Goal: Task Accomplishment & Management: Use online tool/utility

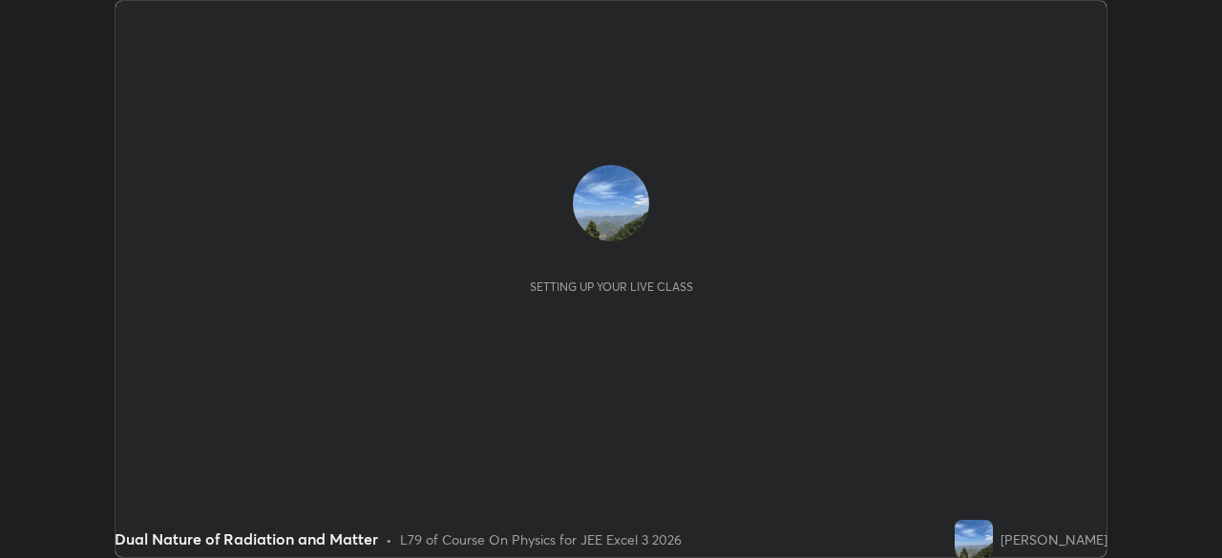
scroll to position [558, 1221]
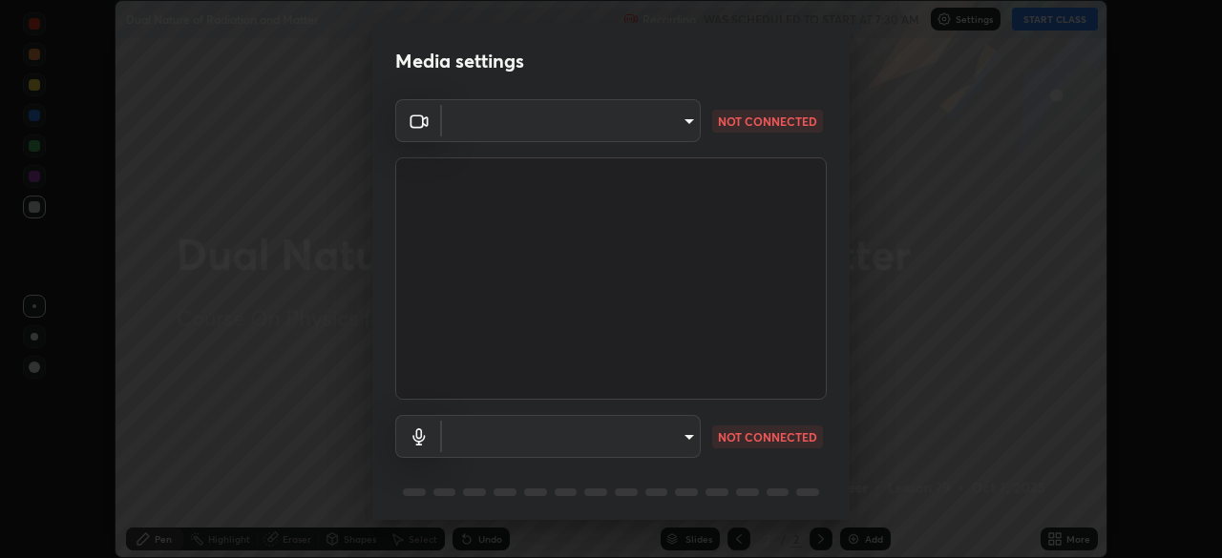
type input "fe2eda5321be6bfb45085b01def2d177fc83f1374430a0b32a6c530ce3caa1ed"
type input "communications"
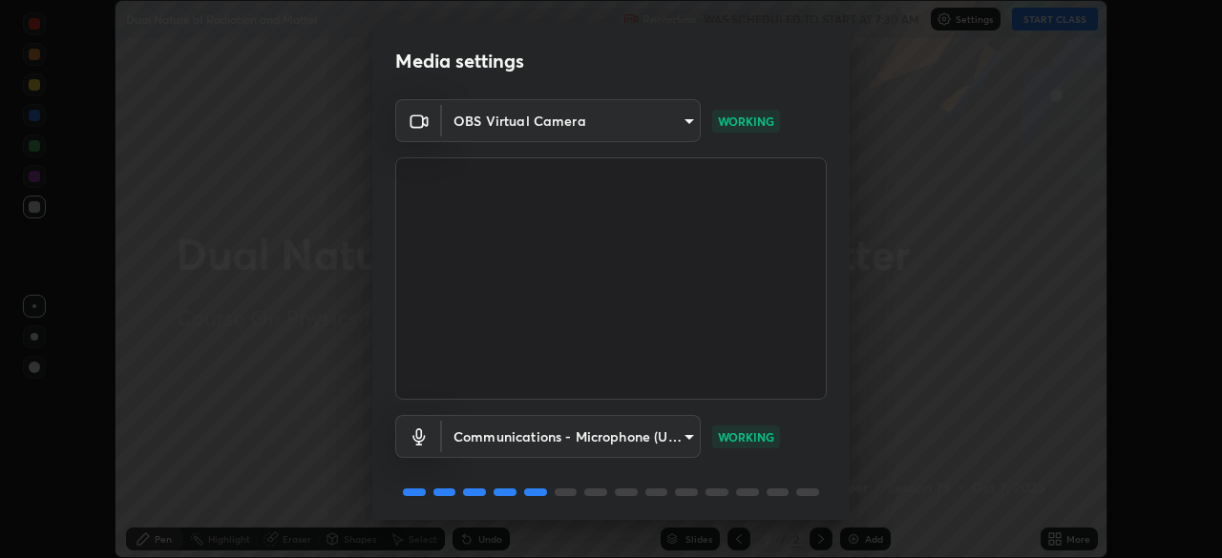
scroll to position [68, 0]
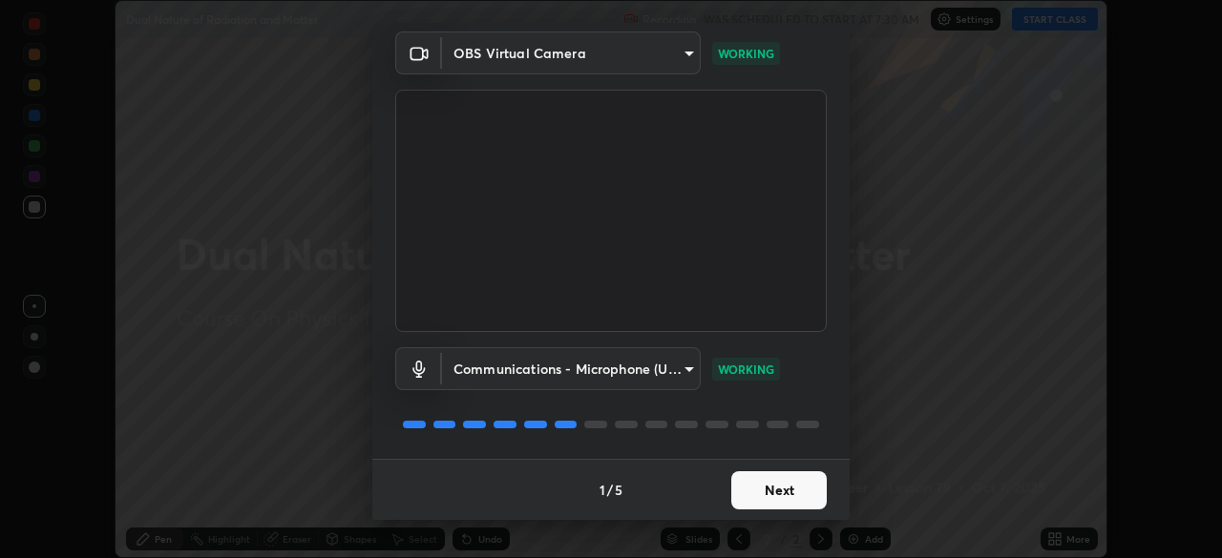
click at [784, 499] on button "Next" at bounding box center [778, 490] width 95 height 38
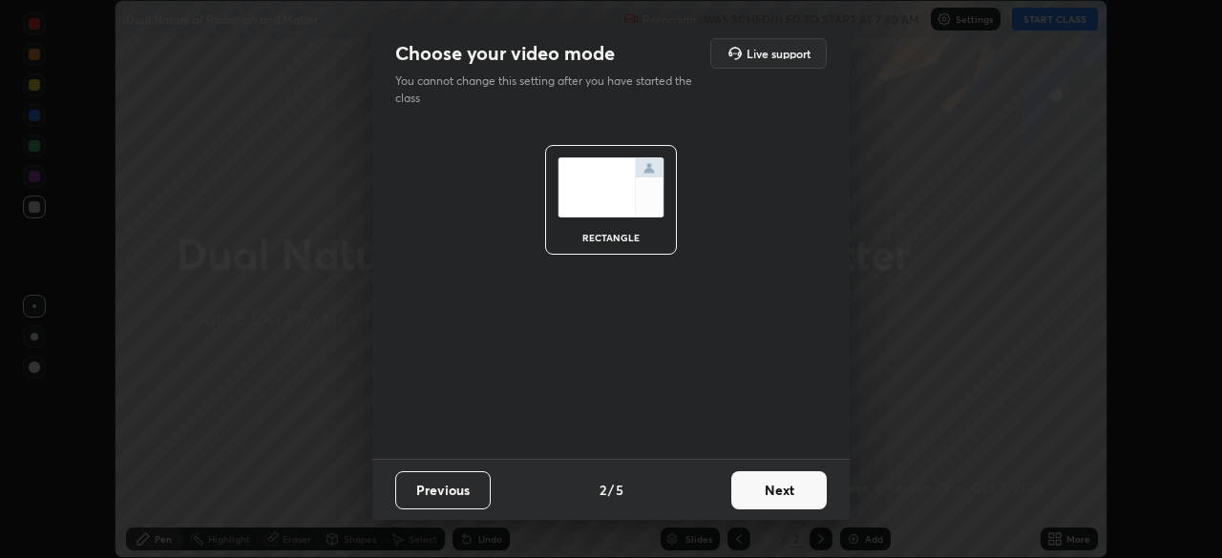
click at [780, 504] on button "Next" at bounding box center [778, 490] width 95 height 38
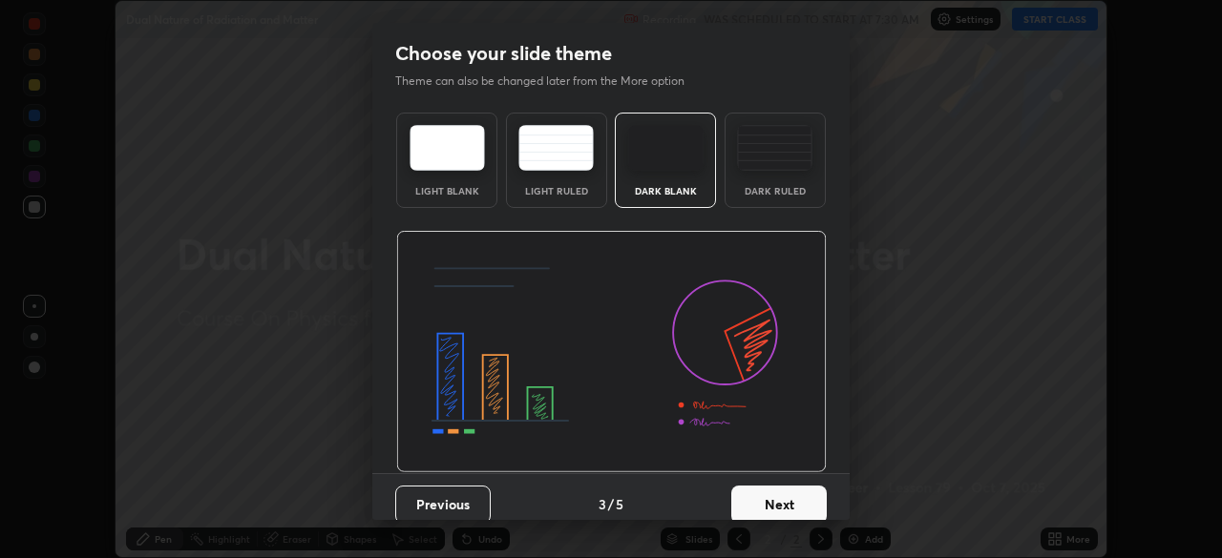
click at [785, 504] on button "Next" at bounding box center [778, 505] width 95 height 38
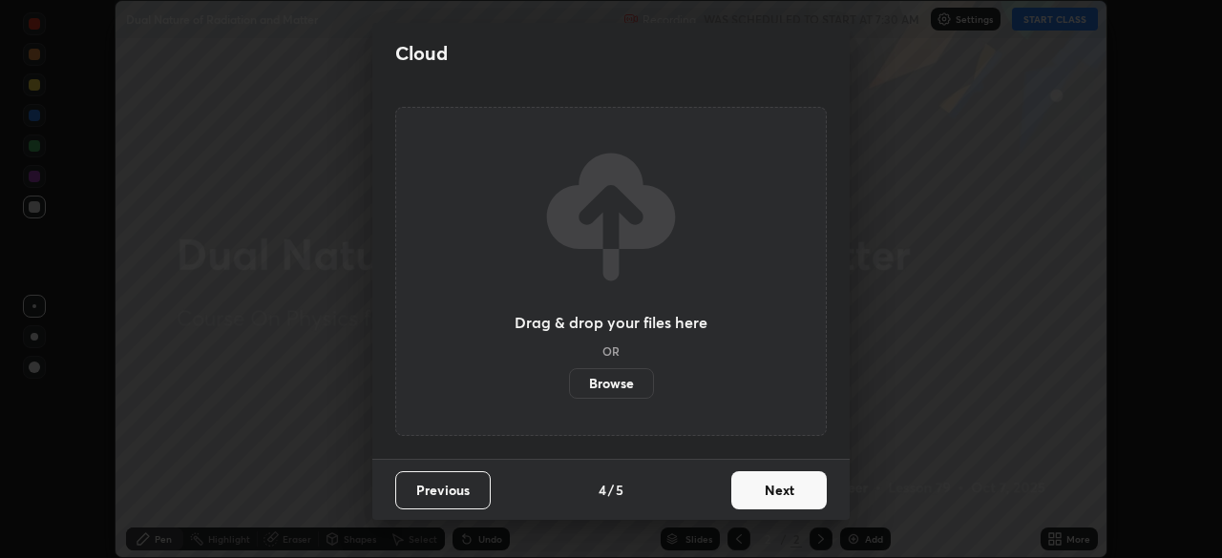
click at [787, 503] on button "Next" at bounding box center [778, 490] width 95 height 38
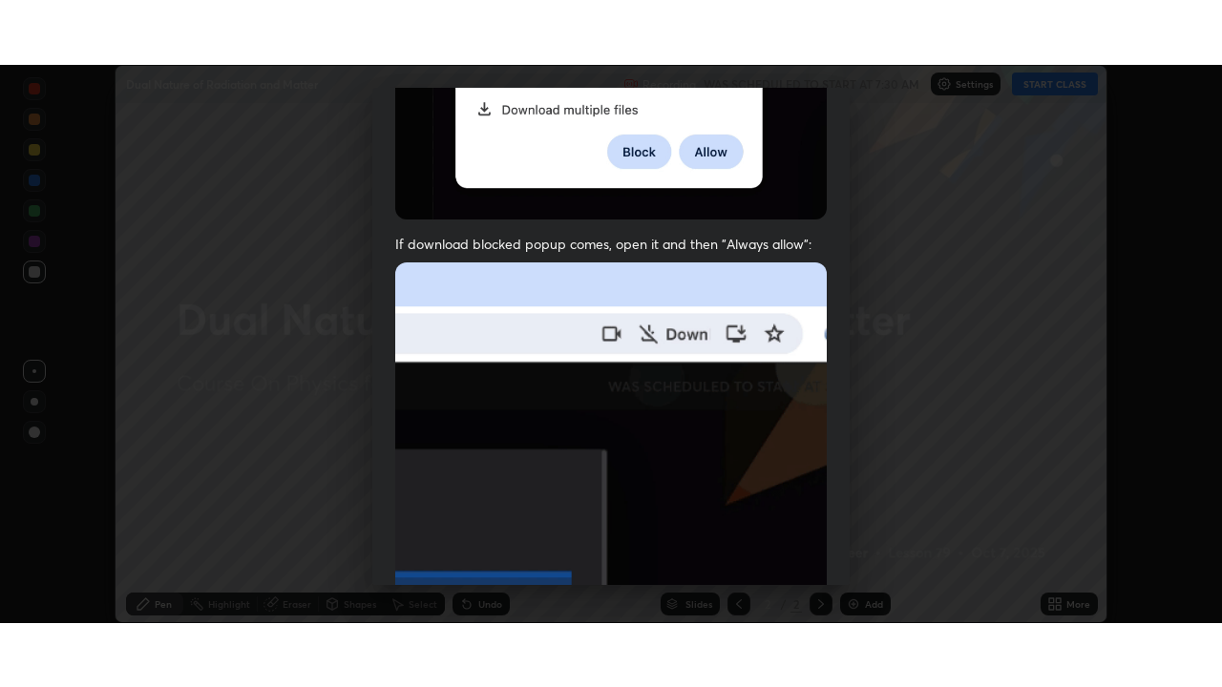
scroll to position [457, 0]
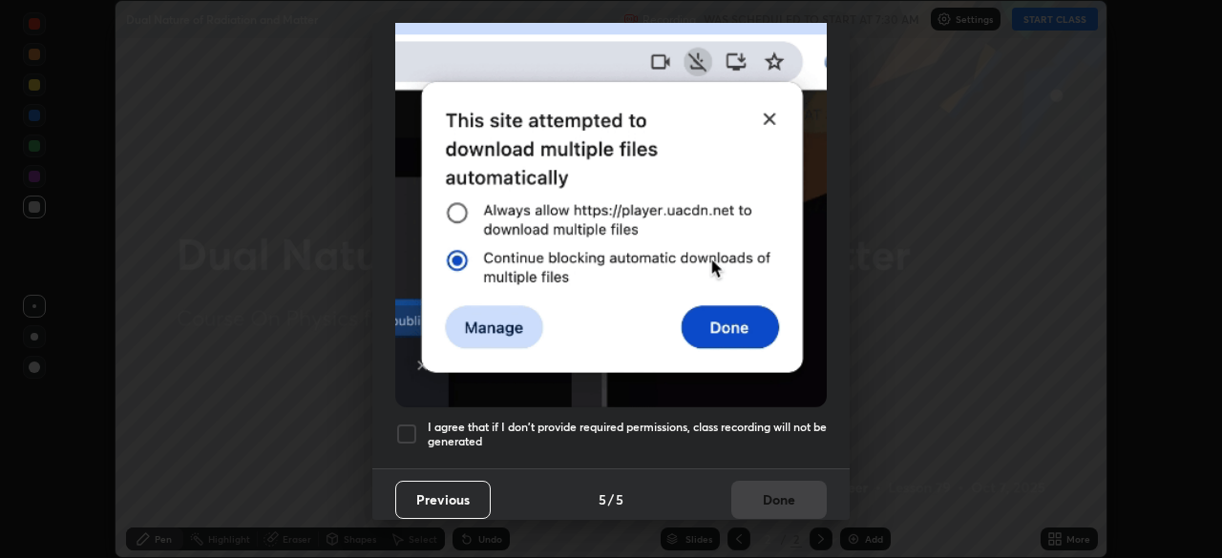
click at [412, 423] on div at bounding box center [406, 434] width 23 height 23
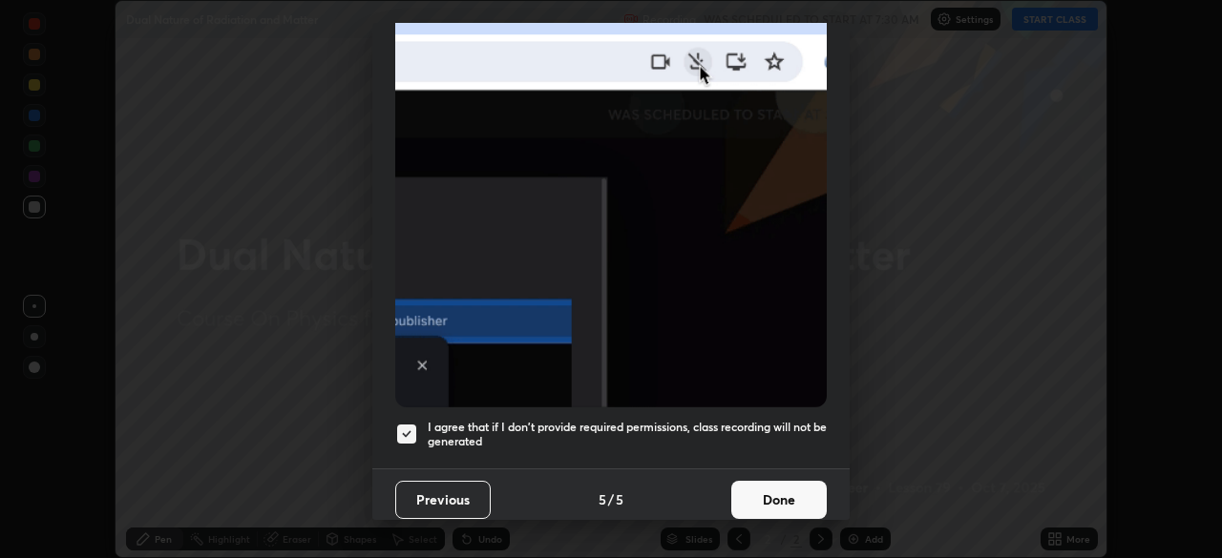
click at [775, 491] on button "Done" at bounding box center [778, 500] width 95 height 38
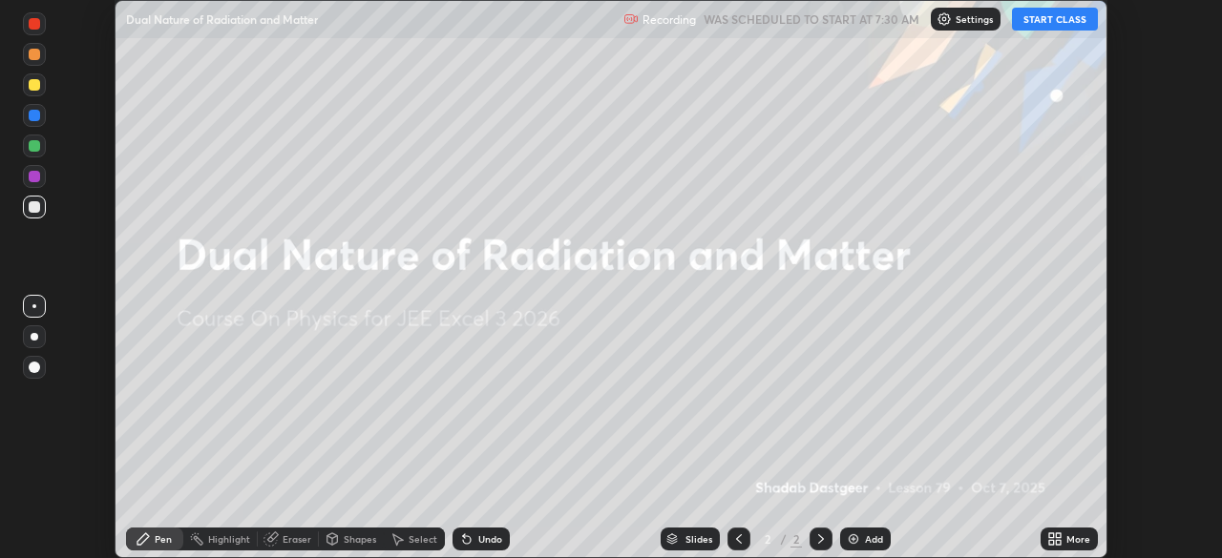
click at [1072, 18] on button "START CLASS" at bounding box center [1055, 19] width 86 height 23
click at [1076, 539] on div "More" at bounding box center [1078, 539] width 24 height 10
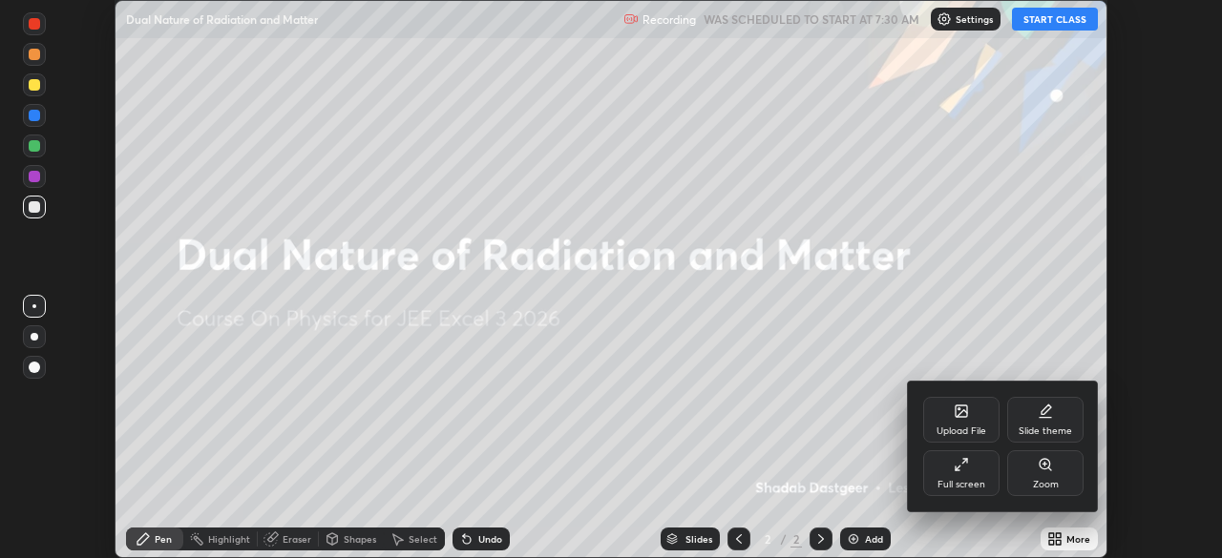
click at [964, 469] on icon at bounding box center [960, 464] width 15 height 15
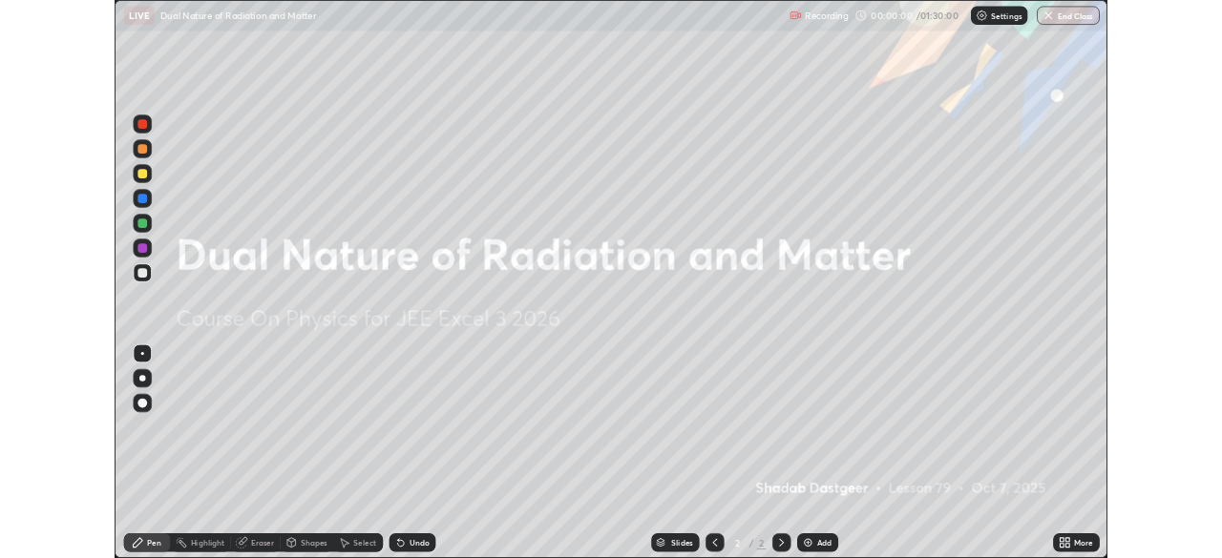
scroll to position [687, 1222]
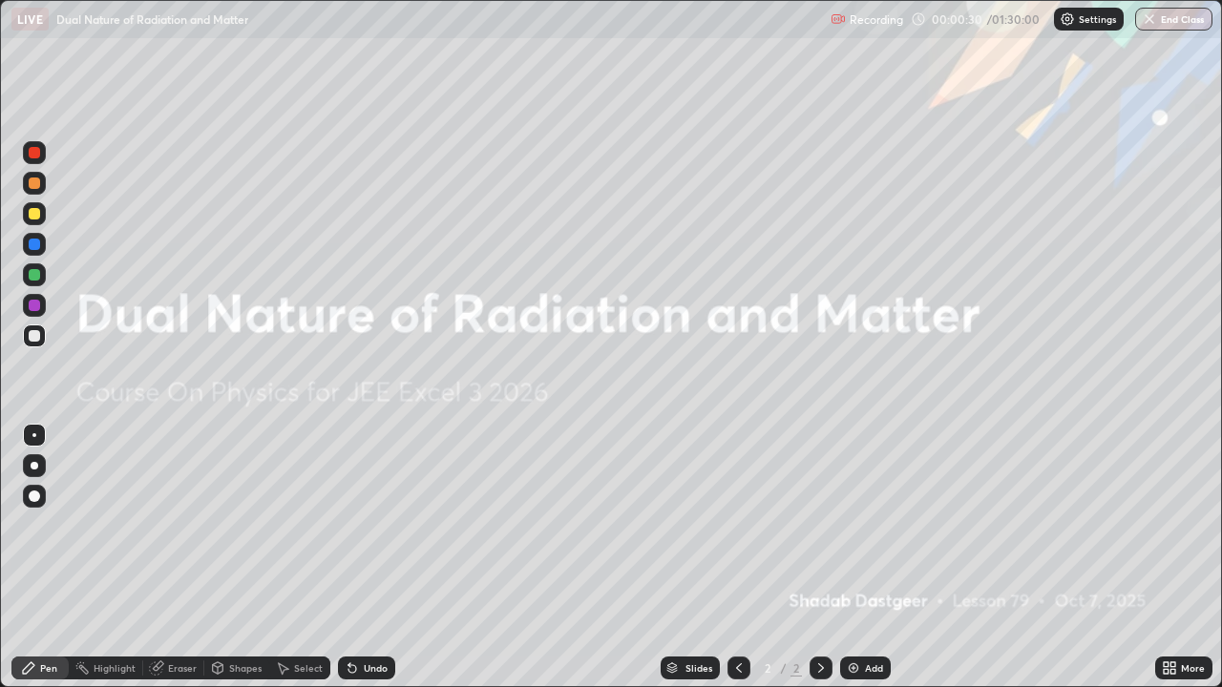
click at [865, 557] on div "Add" at bounding box center [874, 668] width 18 height 10
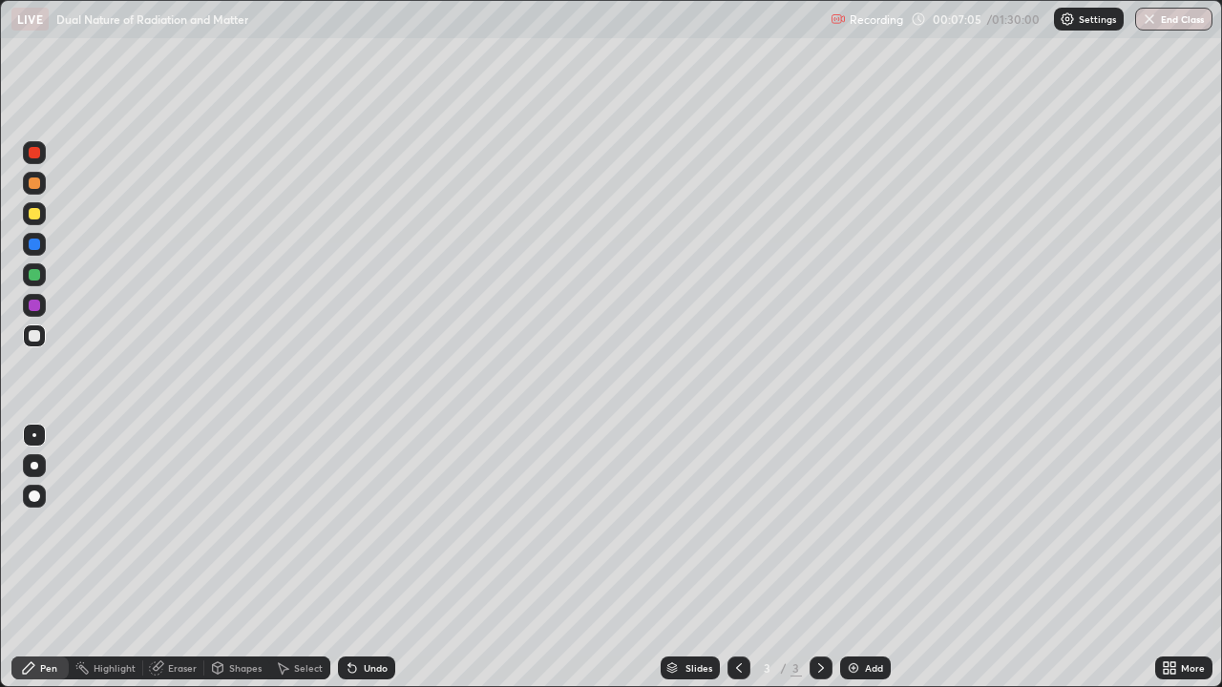
click at [34, 216] on div at bounding box center [34, 213] width 11 height 11
click at [33, 336] on div at bounding box center [34, 335] width 11 height 11
click at [865, 557] on div "Add" at bounding box center [874, 668] width 18 height 10
click at [168, 557] on div "Eraser" at bounding box center [182, 668] width 29 height 10
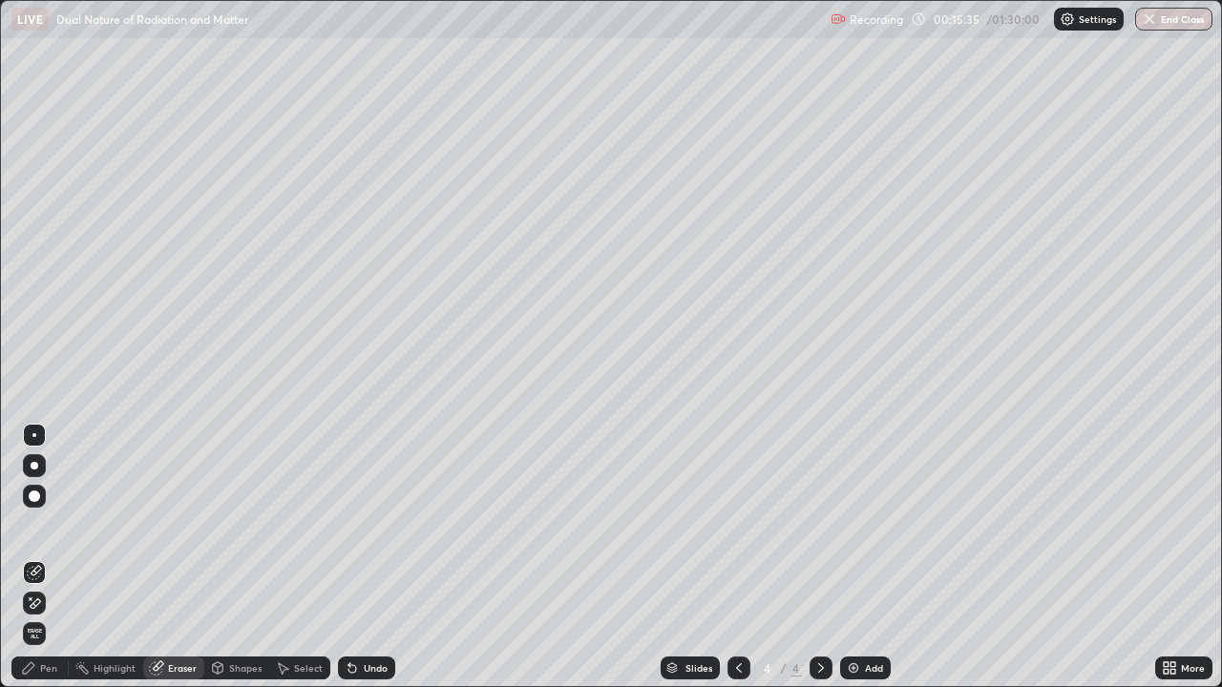
click at [36, 557] on div "Pen" at bounding box center [39, 668] width 57 height 23
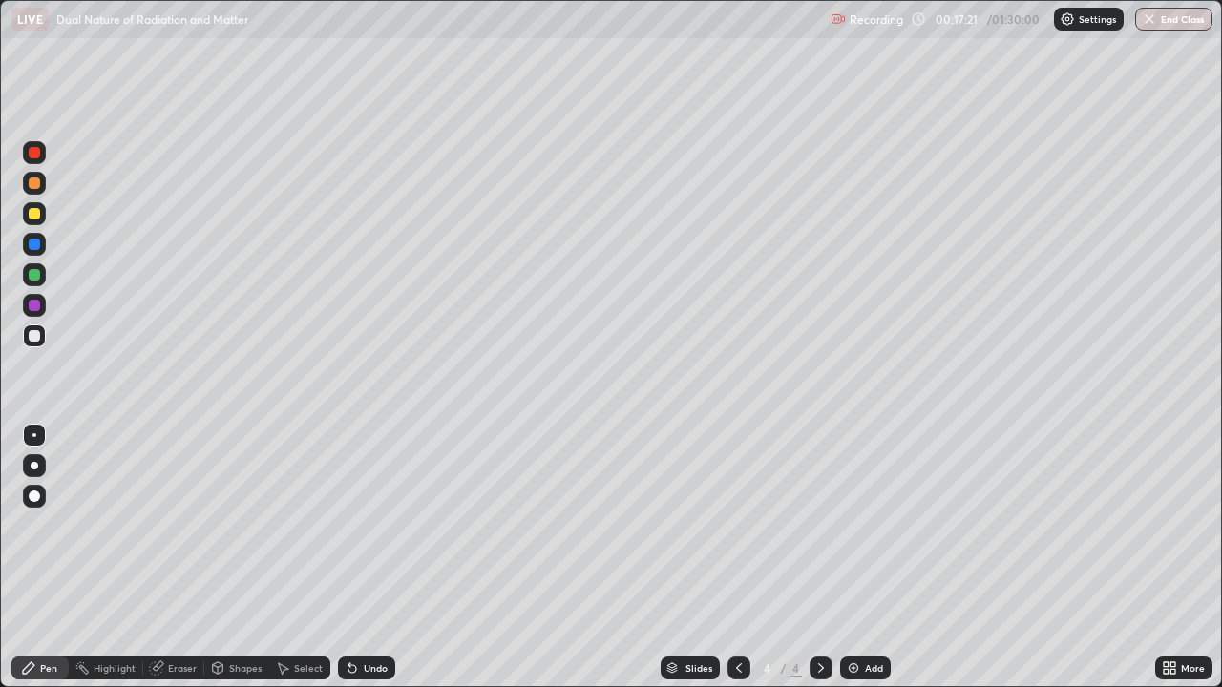
click at [183, 557] on div "Eraser" at bounding box center [182, 668] width 29 height 10
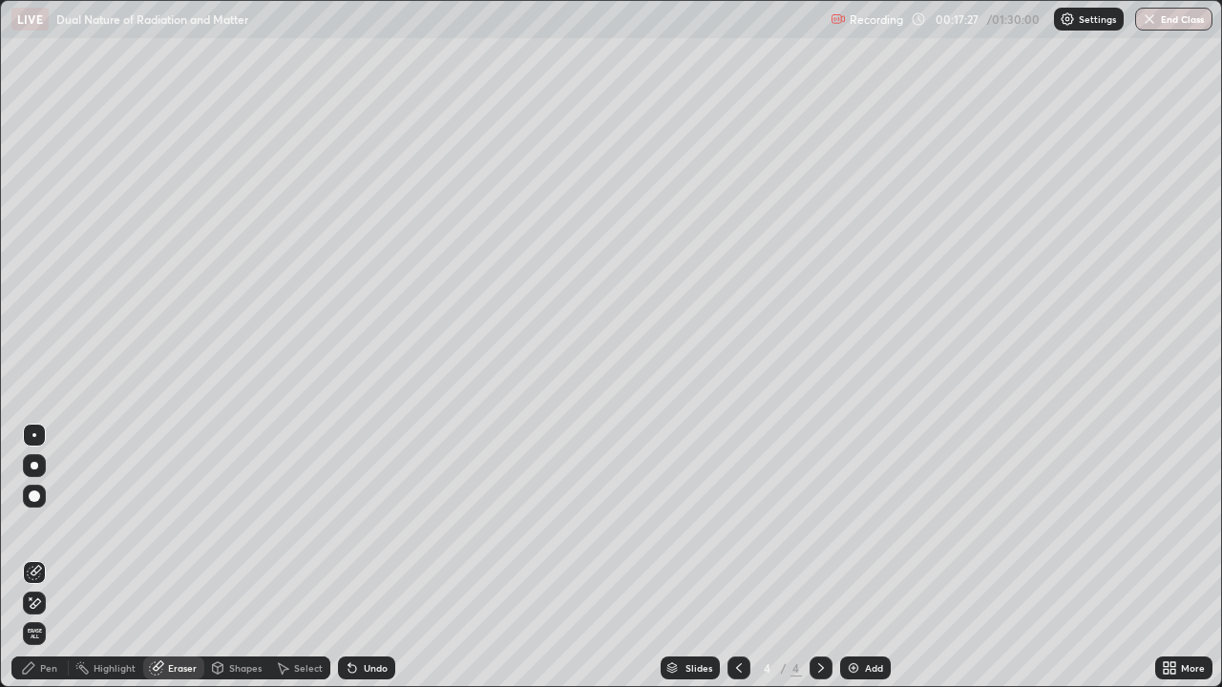
click at [31, 557] on icon at bounding box center [28, 667] width 11 height 11
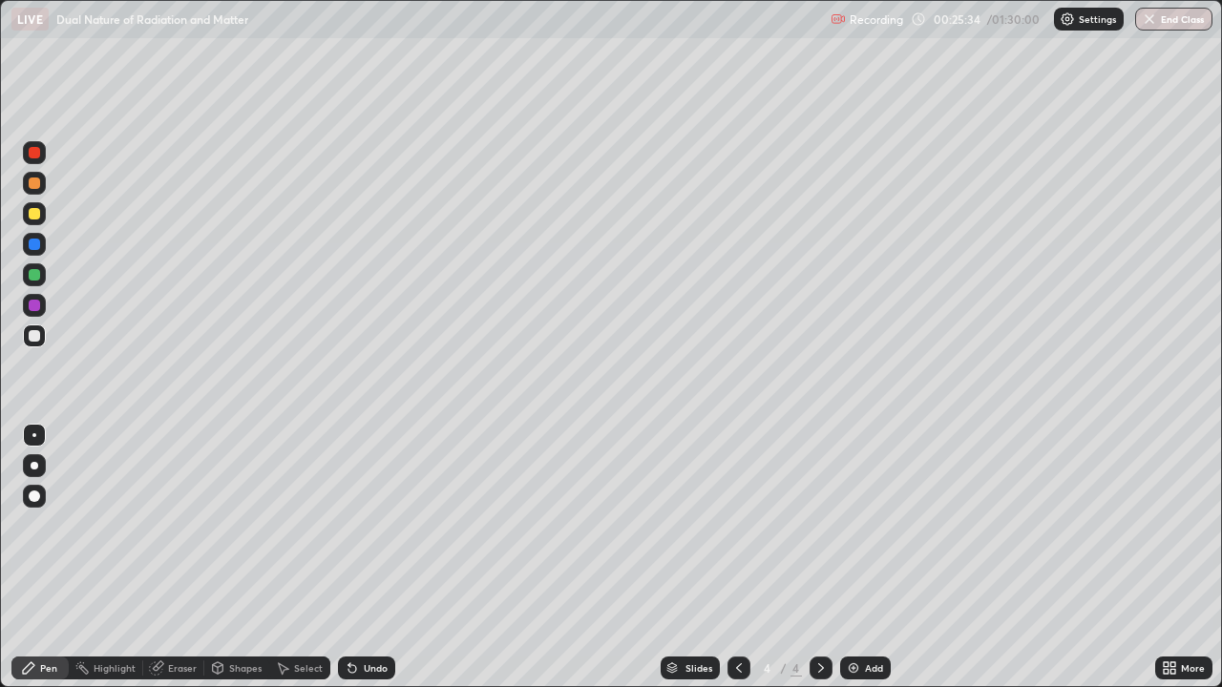
click at [874, 557] on div "Add" at bounding box center [865, 668] width 51 height 23
click at [37, 188] on div at bounding box center [34, 183] width 11 height 11
click at [378, 557] on div "Undo" at bounding box center [376, 668] width 24 height 10
click at [375, 557] on div "Undo" at bounding box center [376, 668] width 24 height 10
click at [371, 557] on div "Undo" at bounding box center [376, 668] width 24 height 10
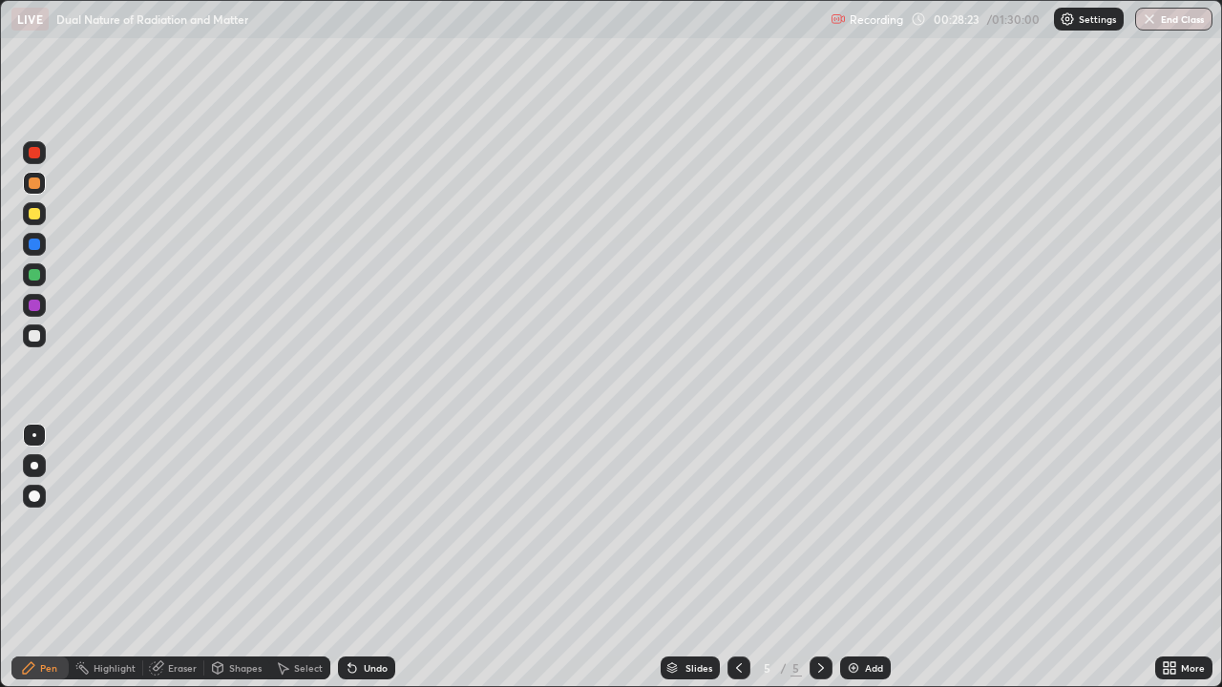
click at [185, 557] on div "Eraser" at bounding box center [182, 668] width 29 height 10
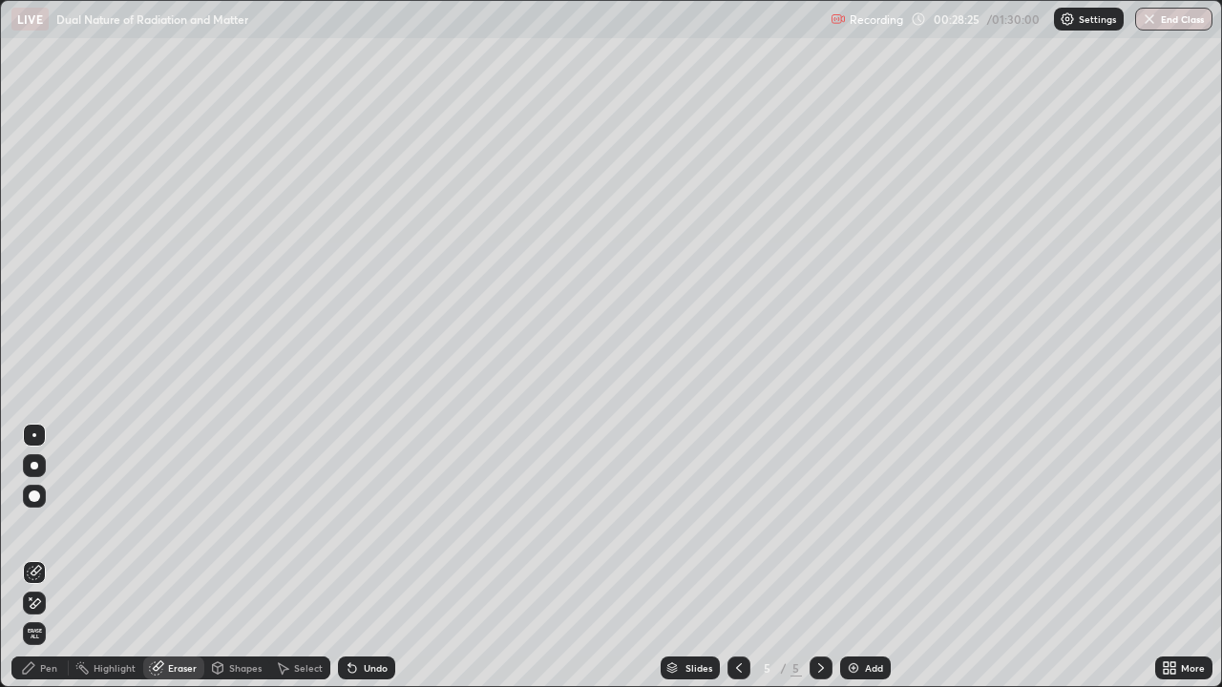
click at [52, 557] on div "Pen" at bounding box center [48, 668] width 17 height 10
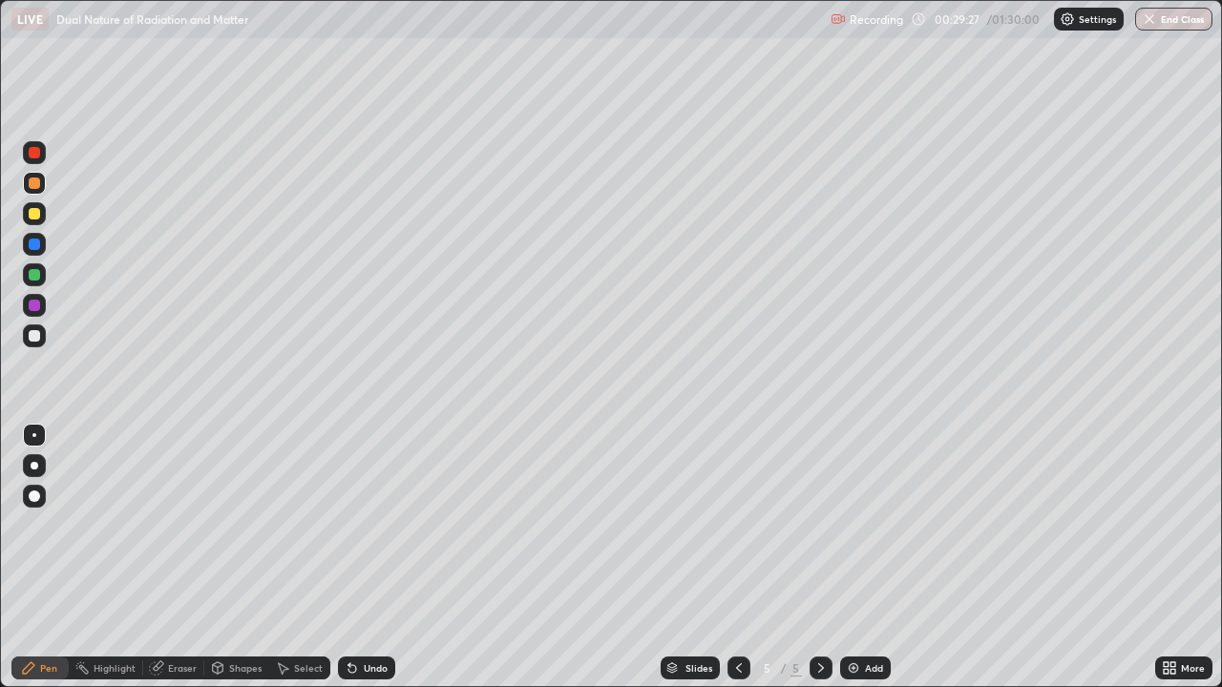
click at [35, 332] on div at bounding box center [34, 335] width 11 height 11
click at [357, 557] on icon at bounding box center [352, 667] width 15 height 15
click at [361, 557] on div "Undo" at bounding box center [366, 668] width 57 height 23
click at [366, 557] on div "Undo" at bounding box center [376, 668] width 24 height 10
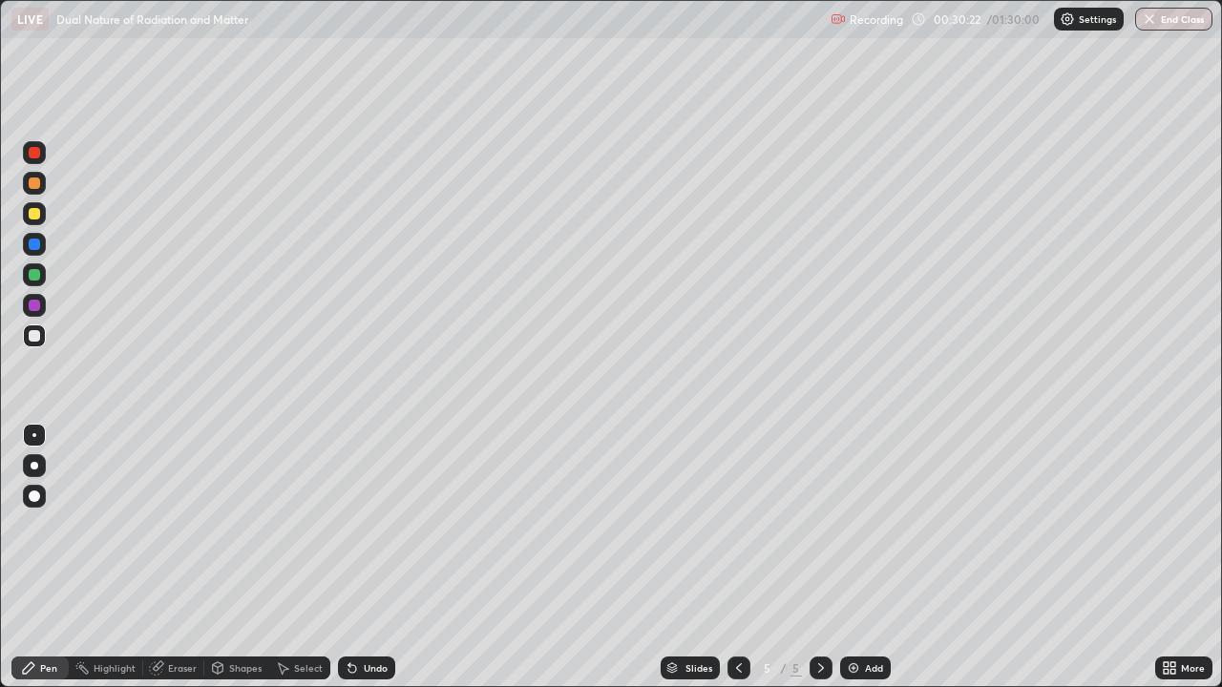
click at [367, 557] on div "Undo" at bounding box center [376, 668] width 24 height 10
click at [375, 557] on div "Undo" at bounding box center [376, 668] width 24 height 10
click at [349, 557] on icon at bounding box center [352, 669] width 8 height 8
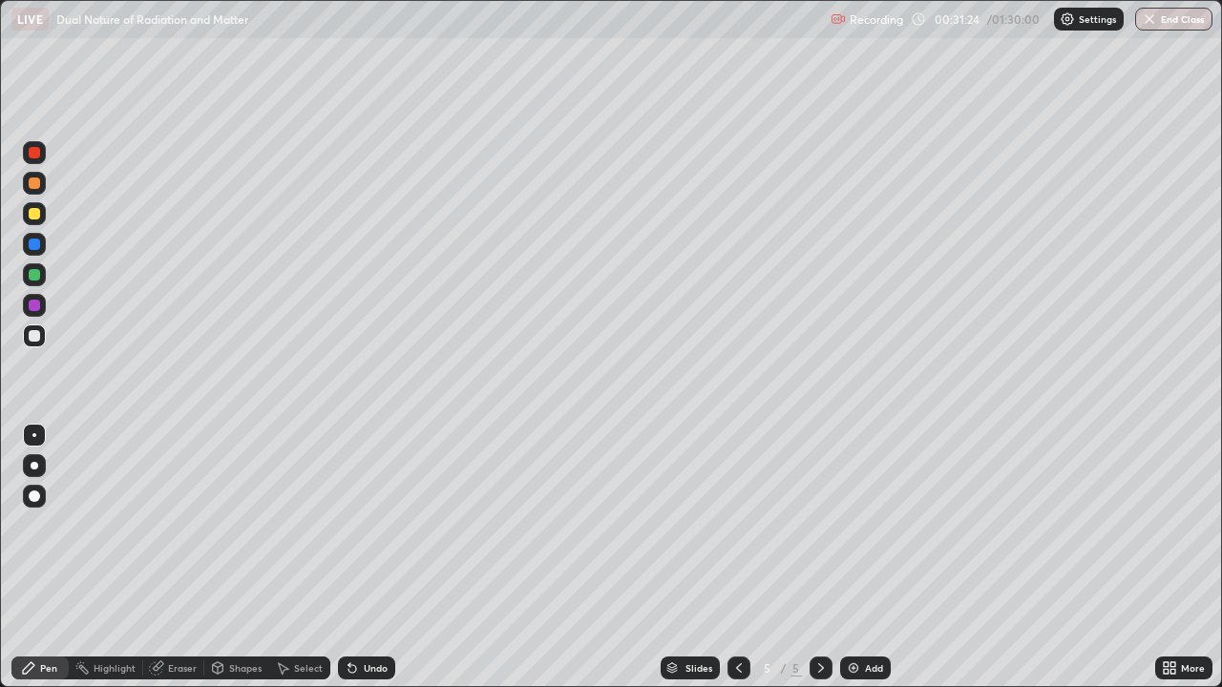
click at [351, 557] on icon at bounding box center [352, 669] width 8 height 8
click at [967, 557] on div "Slides 5 / 5 Add" at bounding box center [775, 668] width 760 height 38
click at [958, 557] on div "Slides 5 / 5 Add" at bounding box center [775, 668] width 760 height 38
click at [988, 557] on div "Slides 5 / 5 Add" at bounding box center [775, 668] width 760 height 38
click at [1003, 557] on div "Slides 5 / 5 Add" at bounding box center [775, 668] width 760 height 38
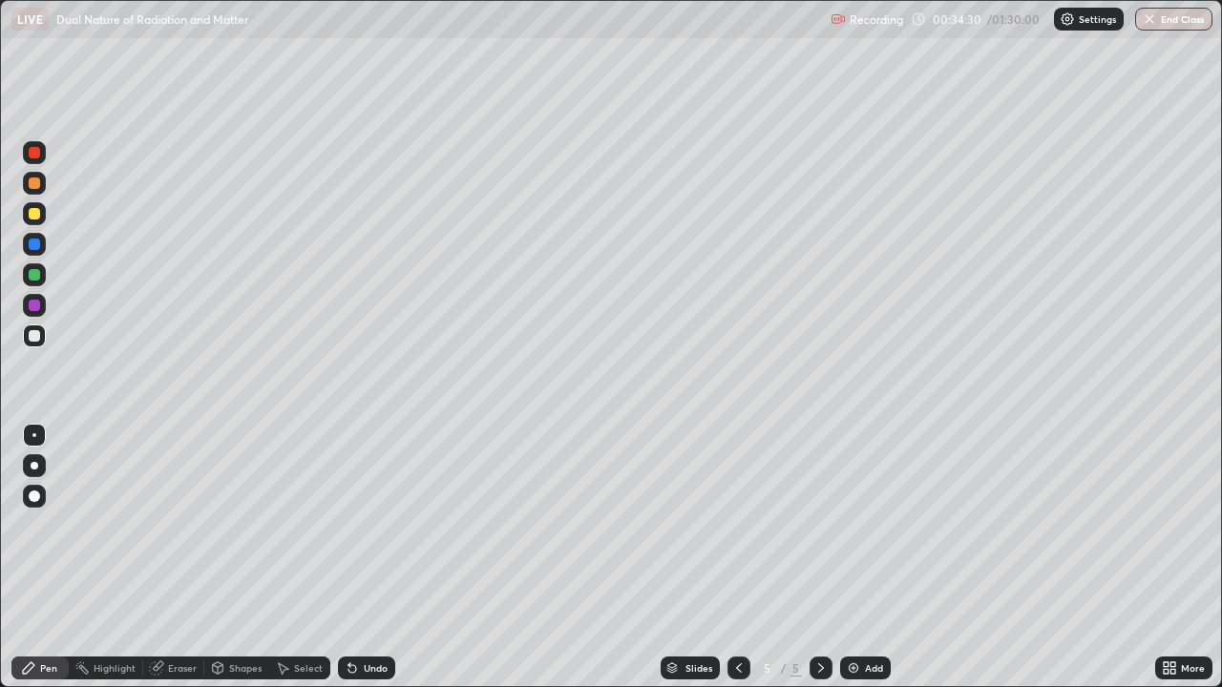
click at [1048, 557] on div "Slides 5 / 5 Add" at bounding box center [775, 668] width 760 height 38
click at [1009, 557] on div "Slides 5 / 5 Add" at bounding box center [775, 668] width 760 height 38
click at [1075, 557] on div "Slides 5 / 5 Add" at bounding box center [775, 668] width 760 height 38
click at [1087, 557] on div "Slides 5 / 5 Add" at bounding box center [775, 668] width 760 height 38
click at [867, 557] on div "Add" at bounding box center [874, 668] width 18 height 10
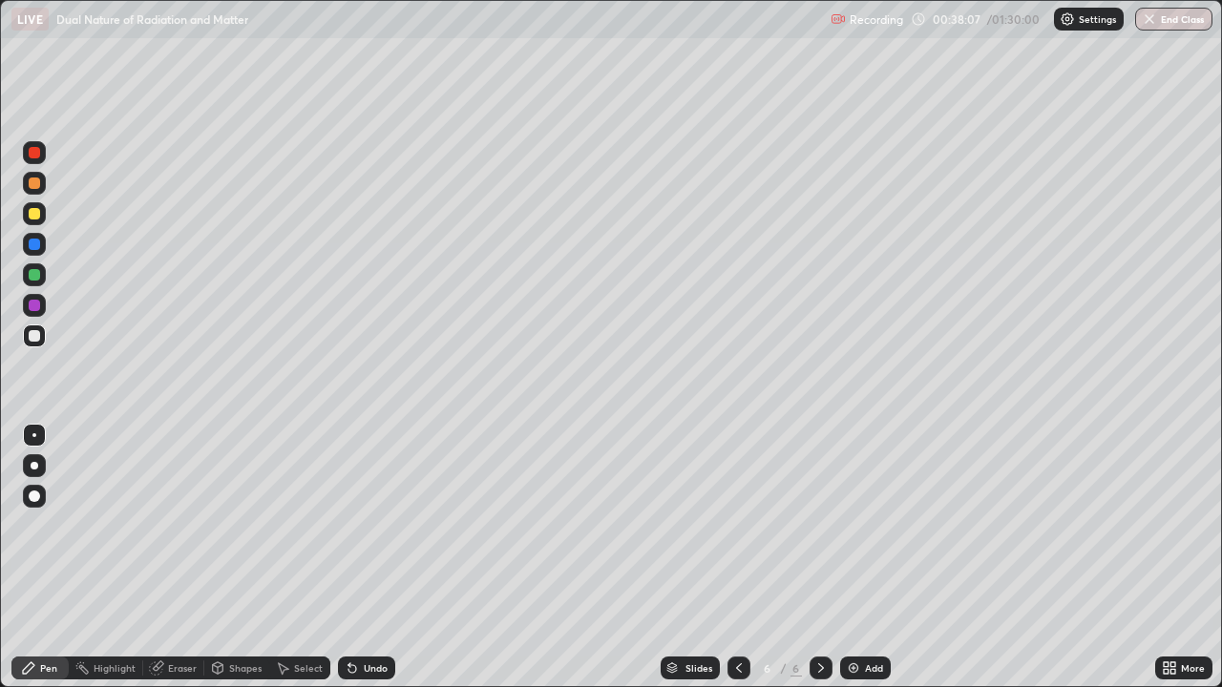
click at [368, 557] on div "Undo" at bounding box center [376, 668] width 24 height 10
click at [36, 465] on div at bounding box center [35, 466] width 8 height 8
click at [35, 190] on div at bounding box center [34, 183] width 23 height 23
click at [373, 557] on div "Undo" at bounding box center [376, 668] width 24 height 10
click at [44, 340] on div at bounding box center [34, 335] width 23 height 23
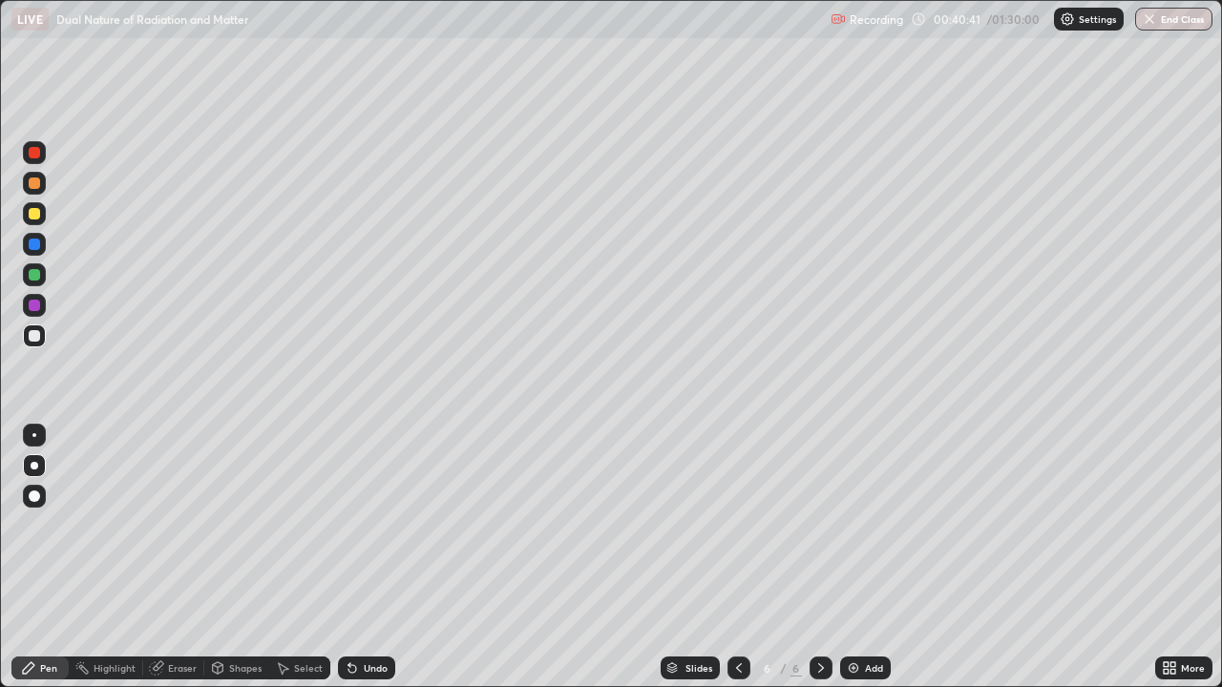
click at [34, 435] on div at bounding box center [34, 435] width 4 height 4
click at [32, 185] on div at bounding box center [34, 183] width 11 height 11
click at [33, 222] on div at bounding box center [34, 213] width 23 height 23
click at [371, 557] on div "Undo" at bounding box center [376, 668] width 24 height 10
click at [373, 557] on div "Undo" at bounding box center [376, 668] width 24 height 10
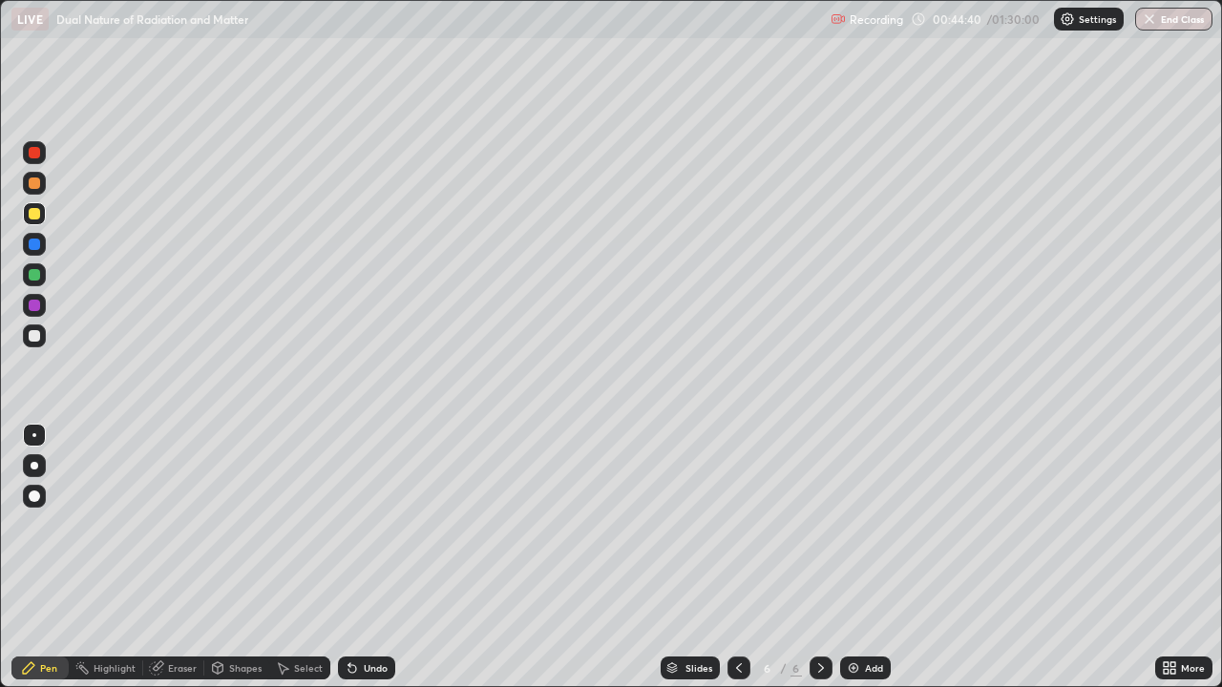
click at [376, 557] on div "Undo" at bounding box center [376, 668] width 24 height 10
click at [377, 557] on div "Undo" at bounding box center [376, 668] width 24 height 10
click at [35, 336] on div at bounding box center [34, 335] width 11 height 11
click at [35, 153] on div at bounding box center [34, 152] width 11 height 11
click at [362, 557] on div "Undo" at bounding box center [366, 668] width 57 height 23
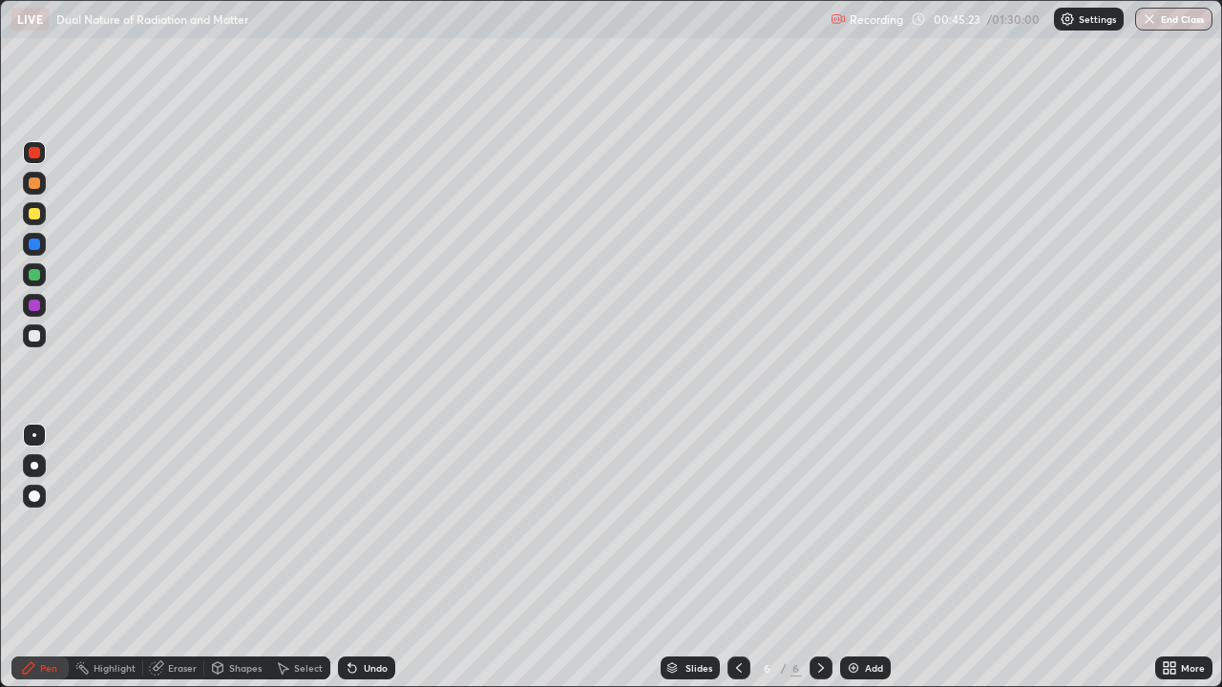
click at [27, 212] on div at bounding box center [34, 213] width 23 height 23
click at [372, 557] on div "Undo" at bounding box center [376, 668] width 24 height 10
click at [349, 557] on icon at bounding box center [352, 669] width 8 height 8
click at [356, 557] on icon at bounding box center [352, 667] width 15 height 15
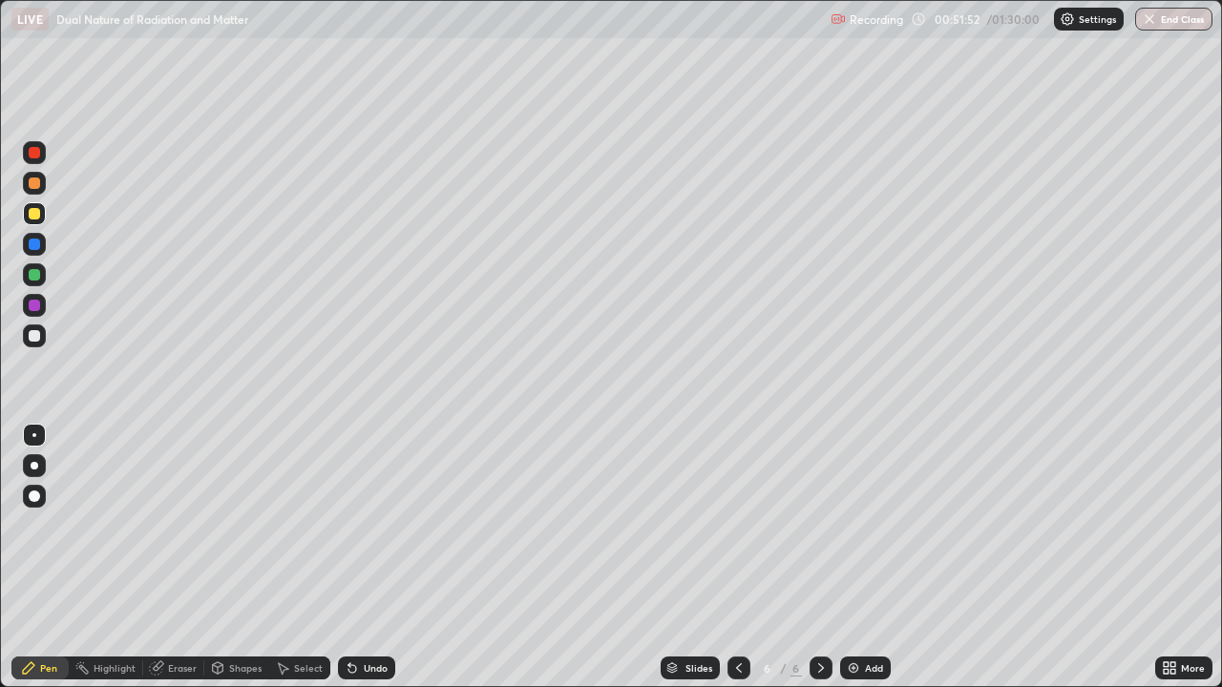
click at [356, 557] on icon at bounding box center [352, 667] width 15 height 15
click at [349, 557] on icon at bounding box center [352, 669] width 8 height 8
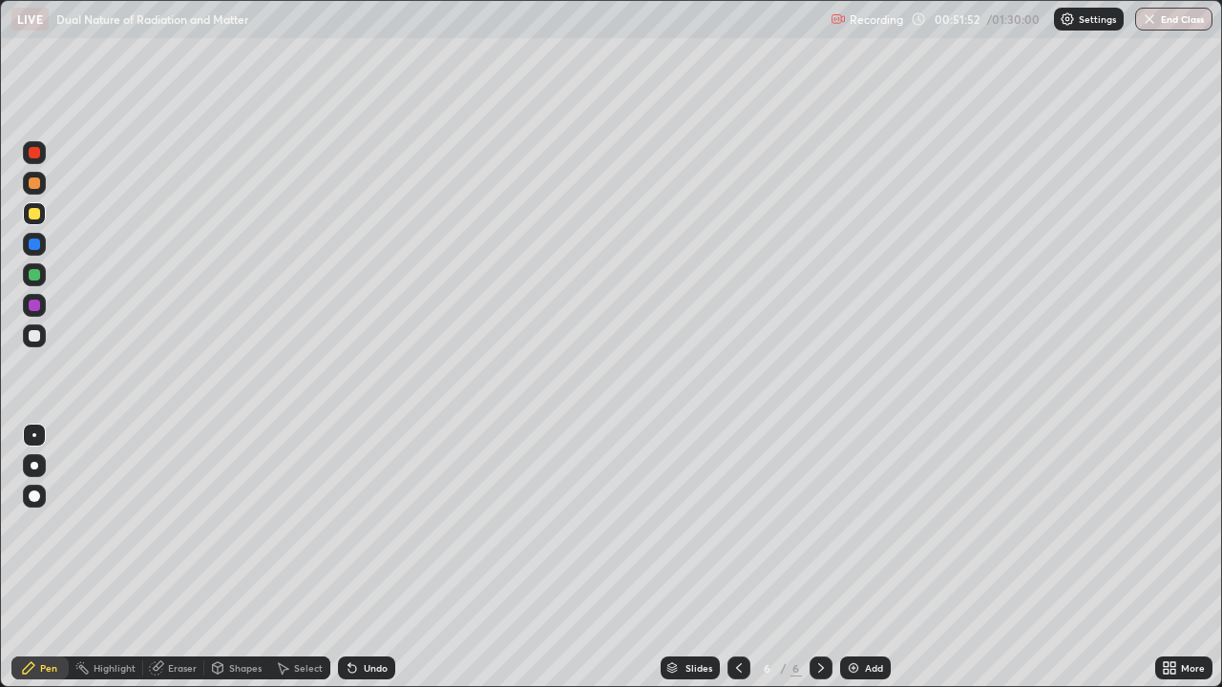
click at [351, 557] on icon at bounding box center [352, 669] width 8 height 8
click at [352, 557] on icon at bounding box center [352, 669] width 8 height 8
click at [37, 336] on div at bounding box center [34, 335] width 11 height 11
click at [867, 557] on div "Add" at bounding box center [865, 668] width 51 height 23
click at [35, 214] on div at bounding box center [34, 213] width 11 height 11
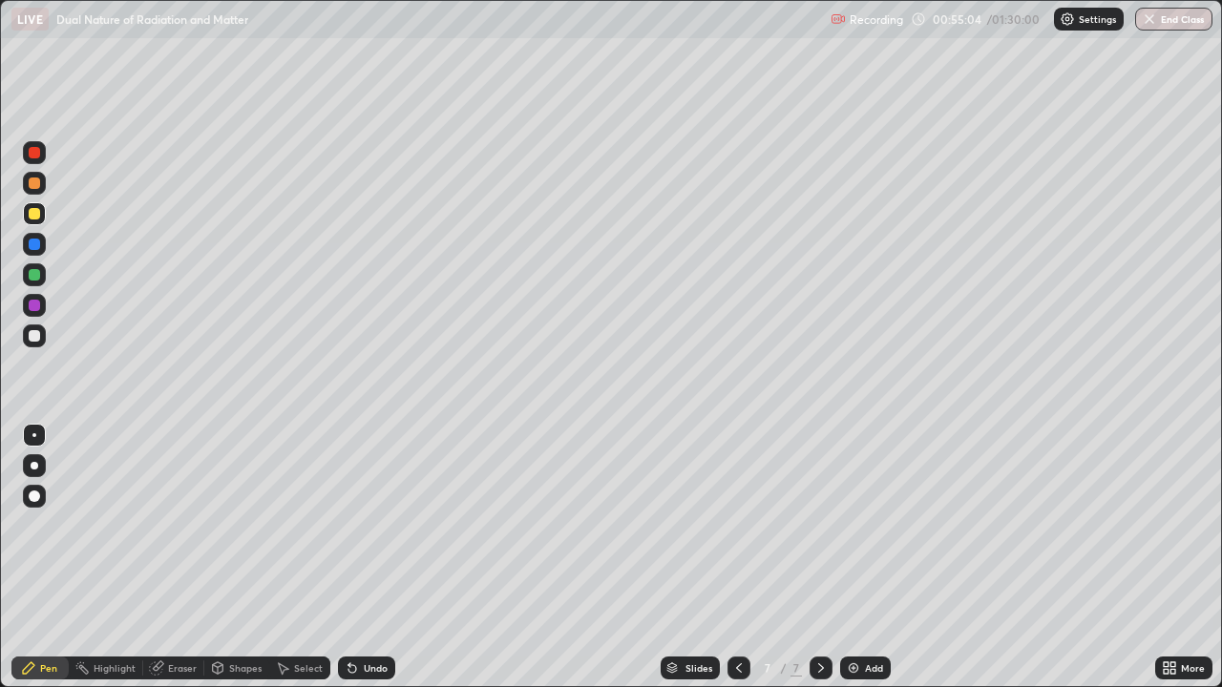
click at [32, 336] on div at bounding box center [34, 335] width 11 height 11
click at [370, 557] on div "Undo" at bounding box center [376, 668] width 24 height 10
click at [354, 557] on icon at bounding box center [352, 667] width 15 height 15
click at [32, 183] on div at bounding box center [34, 183] width 11 height 11
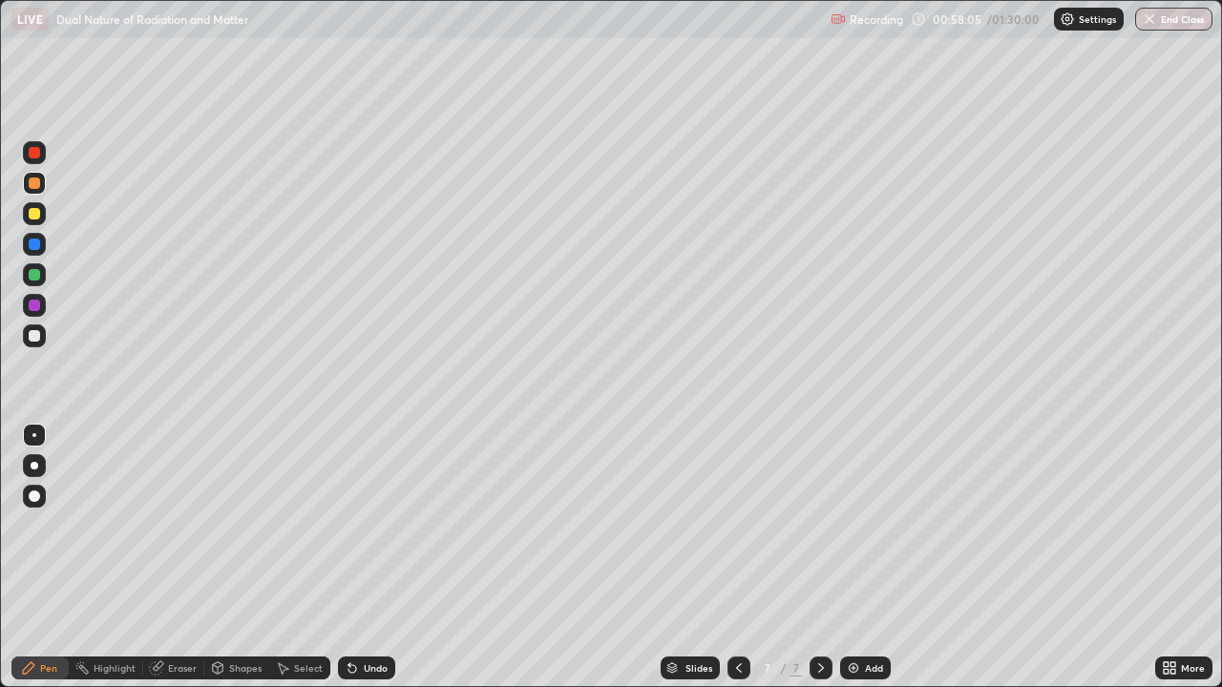
click at [358, 557] on div "Undo" at bounding box center [366, 668] width 57 height 23
click at [32, 343] on div at bounding box center [34, 335] width 23 height 23
click at [857, 557] on img at bounding box center [853, 667] width 15 height 15
click at [868, 557] on div "Add" at bounding box center [874, 668] width 18 height 10
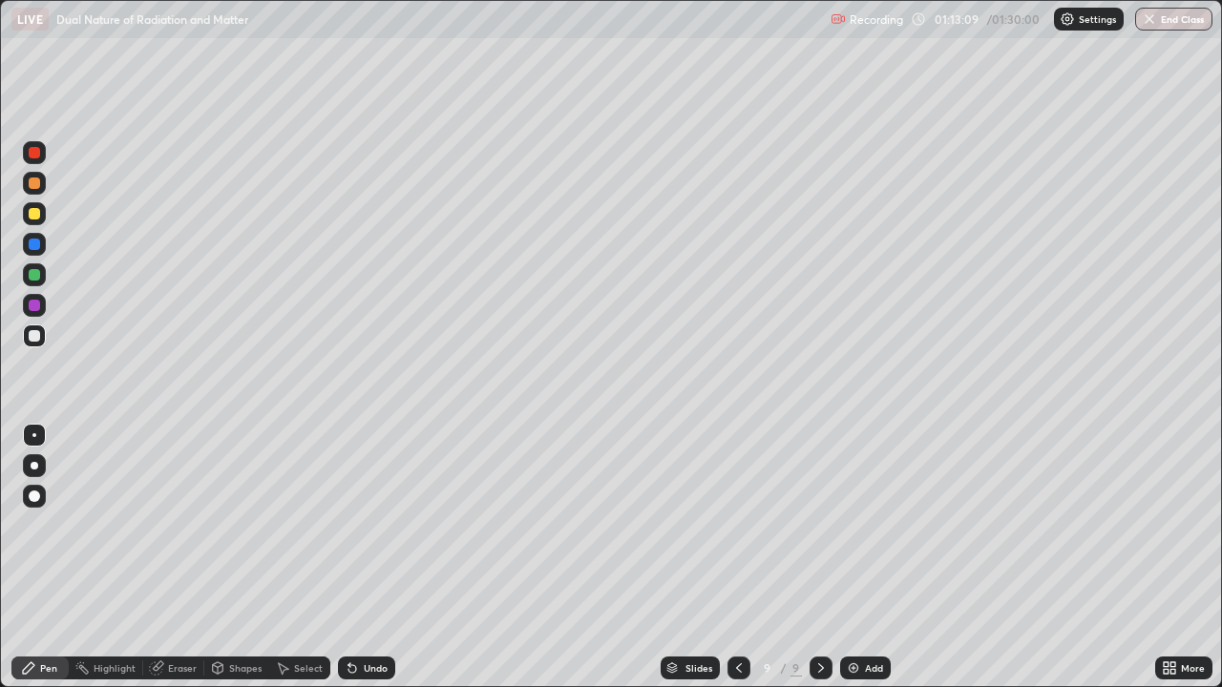
click at [358, 557] on div "Undo" at bounding box center [366, 668] width 57 height 23
click at [157, 557] on icon at bounding box center [156, 668] width 12 height 12
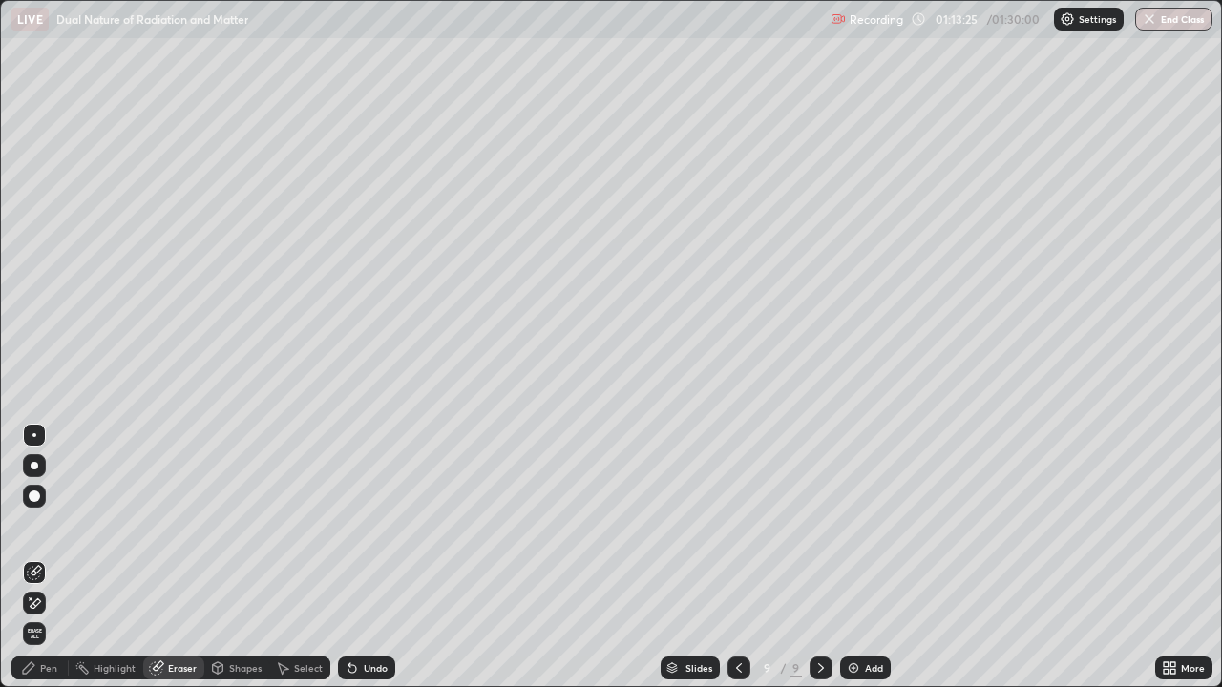
click at [30, 557] on icon at bounding box center [28, 667] width 15 height 15
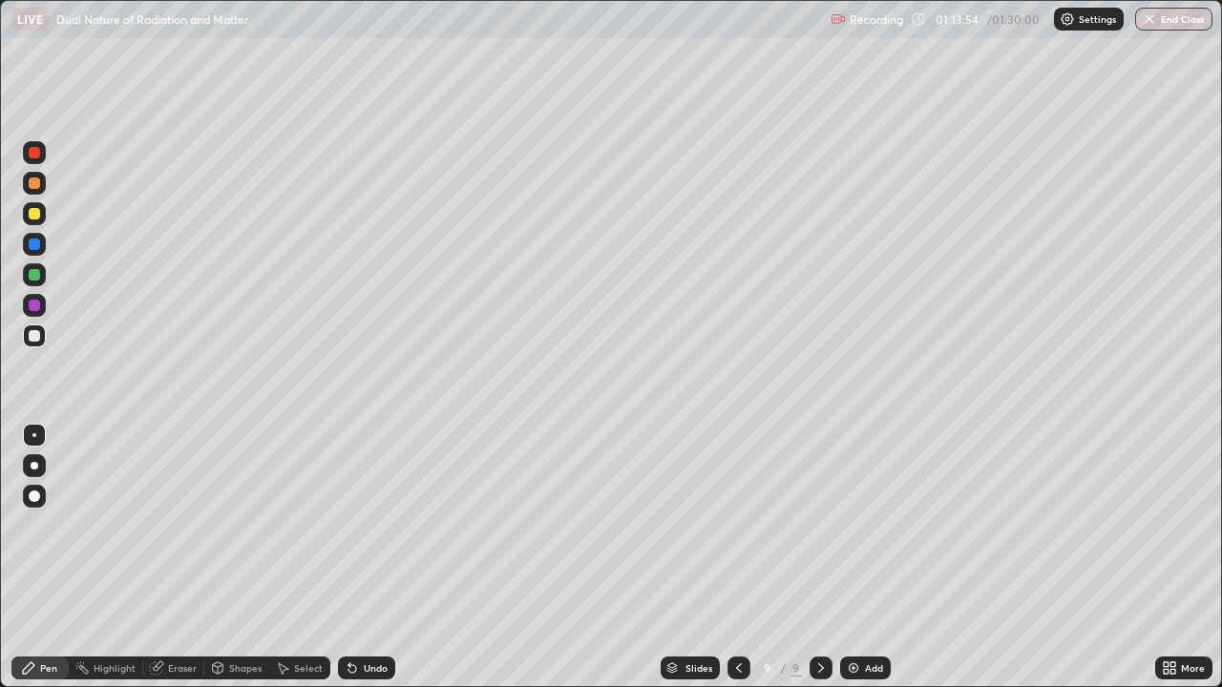
click at [348, 557] on div "Undo" at bounding box center [366, 668] width 57 height 23
click at [861, 557] on div "Add" at bounding box center [865, 668] width 51 height 23
click at [39, 215] on div at bounding box center [34, 213] width 11 height 11
click at [34, 337] on div at bounding box center [34, 335] width 11 height 11
click at [1170, 12] on button "End Class" at bounding box center [1173, 19] width 77 height 23
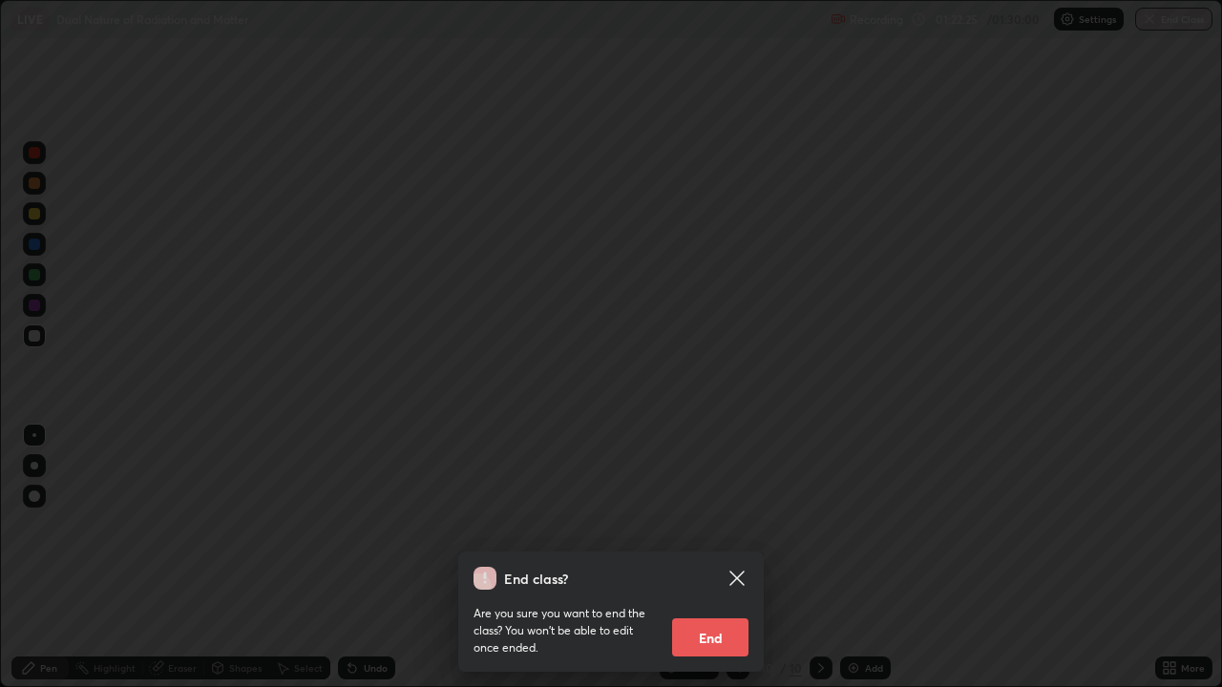
click at [712, 557] on button "End" at bounding box center [710, 637] width 76 height 38
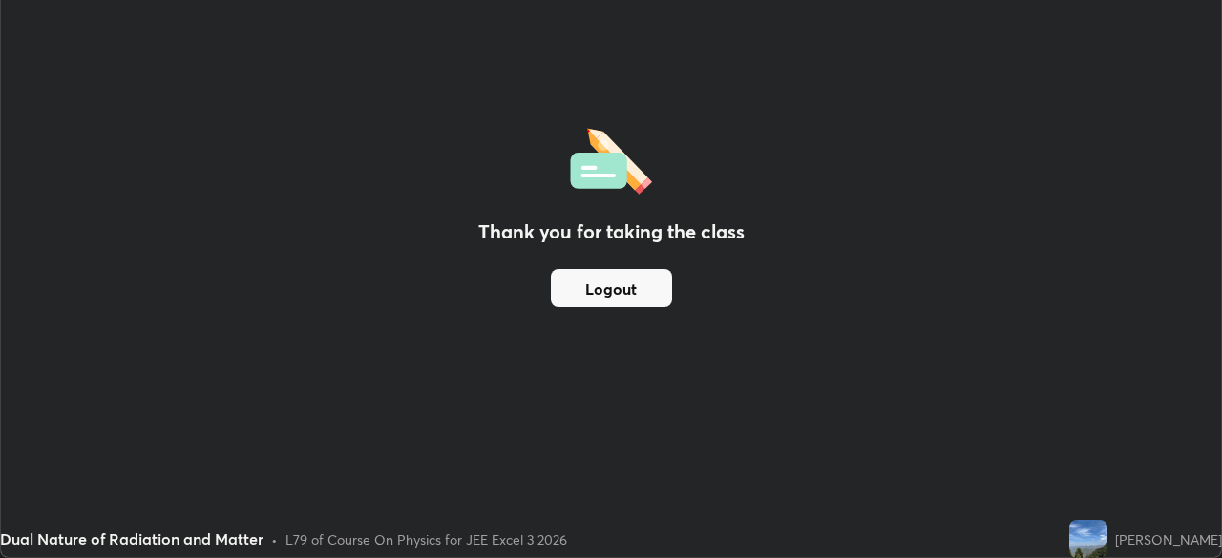
scroll to position [94878, 94214]
